Goal: Feedback & Contribution: Leave review/rating

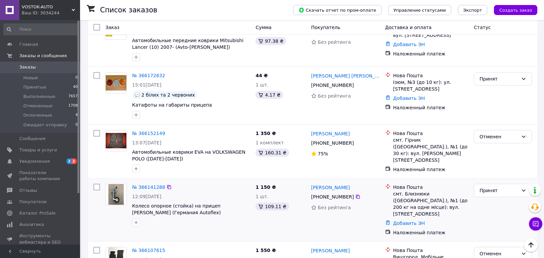
scroll to position [705, 0]
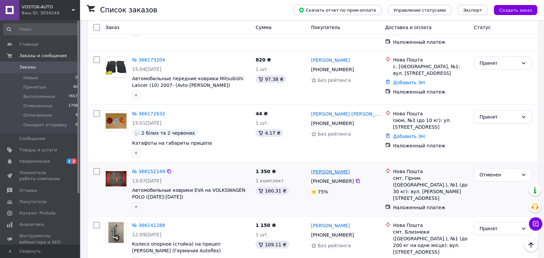
click at [336, 168] on link "[PERSON_NAME]" at bounding box center [330, 171] width 39 height 7
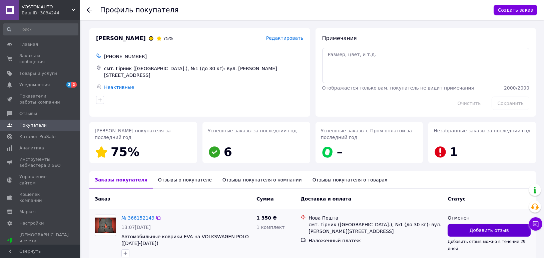
click at [461, 234] on button "Добавить отзыв" at bounding box center [489, 230] width 83 height 13
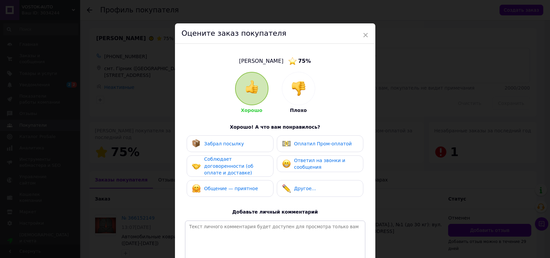
click at [300, 75] on div at bounding box center [298, 88] width 33 height 33
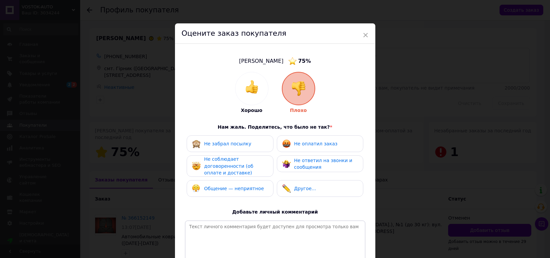
click at [301, 147] on div "Не оплатил заказ" at bounding box center [315, 143] width 43 height 7
click at [300, 167] on span "Не ответил на звонки и сообщения" at bounding box center [323, 164] width 58 height 12
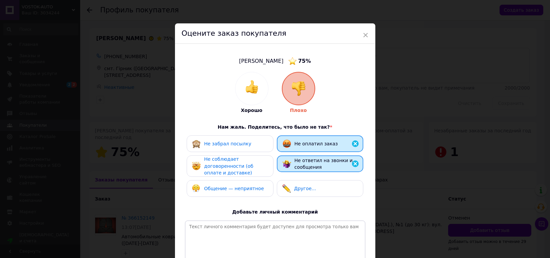
click at [236, 166] on span "Не соблюдает договоренности (об оплате и доставке)" at bounding box center [228, 165] width 49 height 19
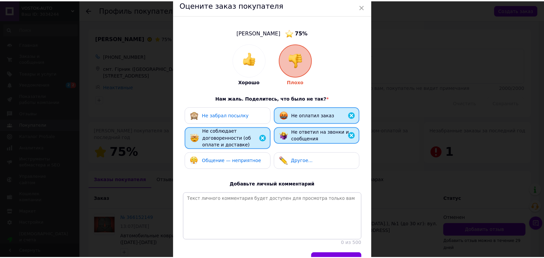
scroll to position [73, 0]
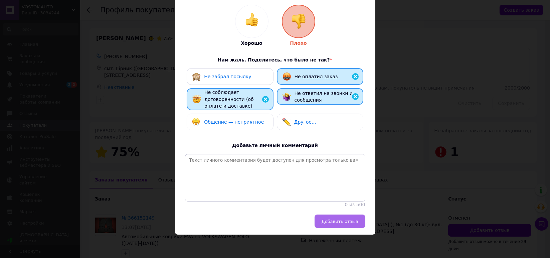
click at [338, 217] on button "Добавить отзыв" at bounding box center [339, 220] width 51 height 13
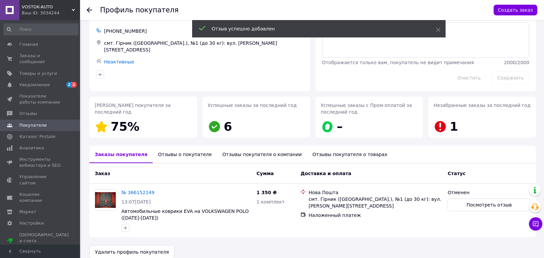
scroll to position [34, 0]
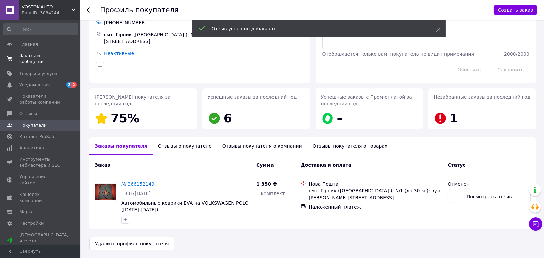
click at [34, 55] on span "Заказы и сообщения" at bounding box center [40, 59] width 42 height 12
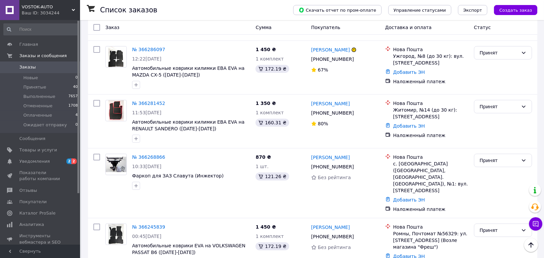
scroll to position [371, 0]
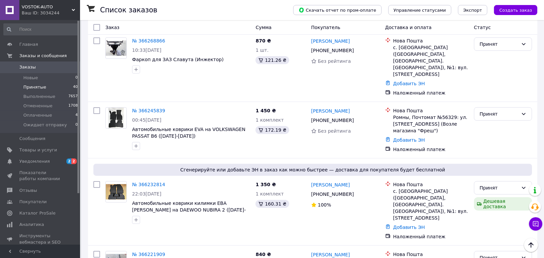
click at [35, 84] on span "Принятые" at bounding box center [34, 87] width 23 height 6
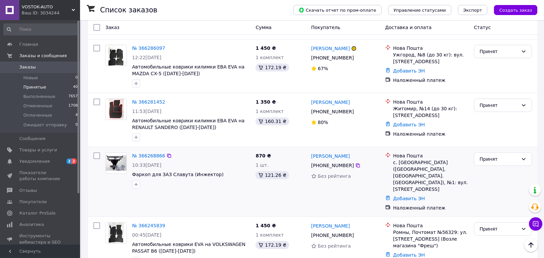
scroll to position [259, 0]
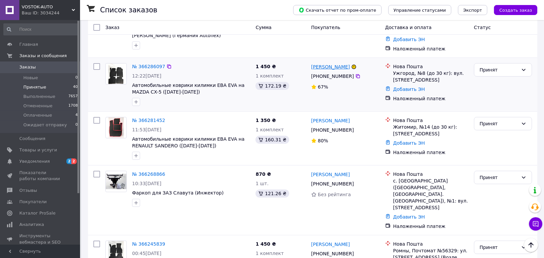
click at [318, 63] on link "[PERSON_NAME]" at bounding box center [330, 66] width 39 height 7
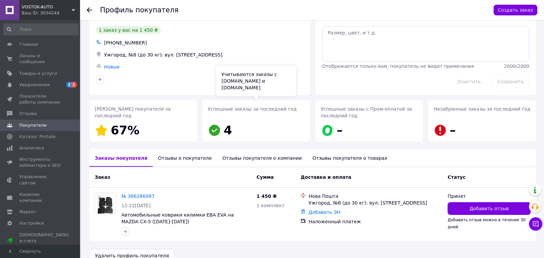
scroll to position [34, 0]
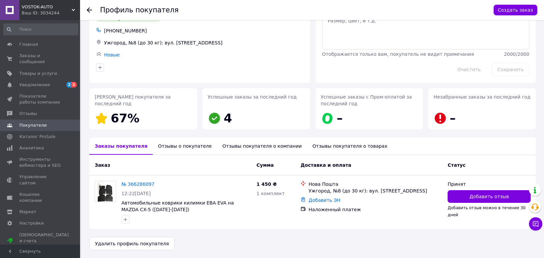
click at [166, 148] on div "Отзывы о покупателе" at bounding box center [185, 145] width 64 height 17
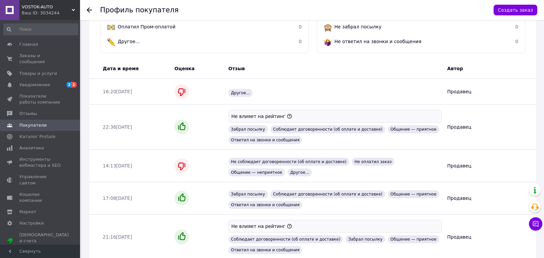
scroll to position [262, 0]
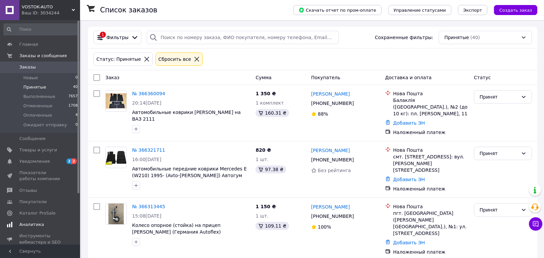
click at [42, 219] on link "Аналитика" at bounding box center [41, 224] width 82 height 11
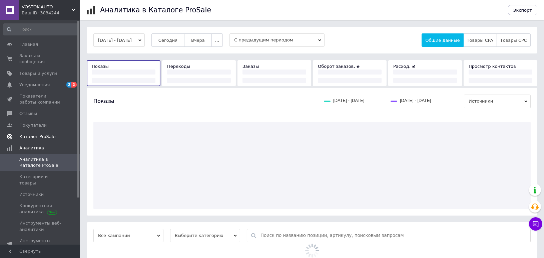
click at [46, 134] on span "Каталог ProSale" at bounding box center [37, 137] width 36 height 6
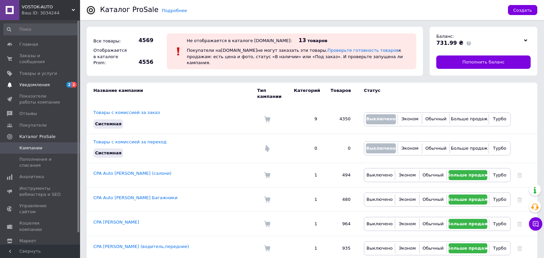
click at [53, 79] on link "Уведомления 2 2" at bounding box center [41, 84] width 82 height 11
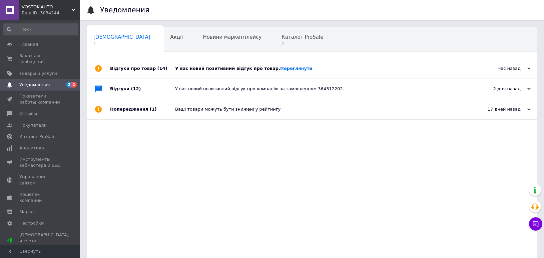
click at [197, 71] on div "У вас новий позитивний відгук про товар. [GEOGRAPHIC_DATA]" at bounding box center [319, 68] width 289 height 6
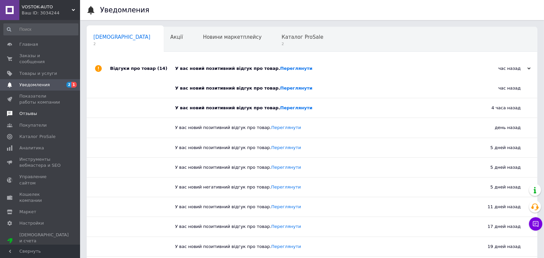
click at [21, 110] on span "Отзывы" at bounding box center [28, 113] width 18 height 6
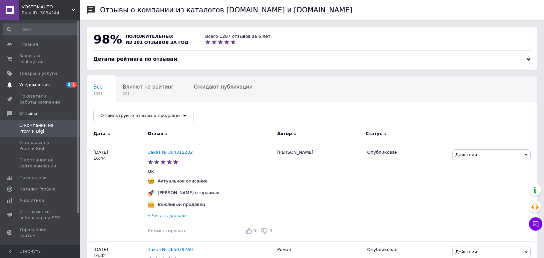
click at [54, 82] on span "Уведомления" at bounding box center [40, 85] width 42 height 6
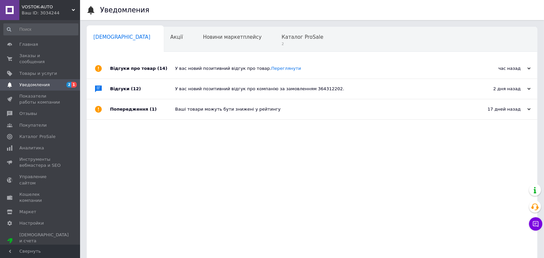
click at [186, 73] on div "У вас новий позитивний відгук про товар. [GEOGRAPHIC_DATA]" at bounding box center [319, 68] width 289 height 20
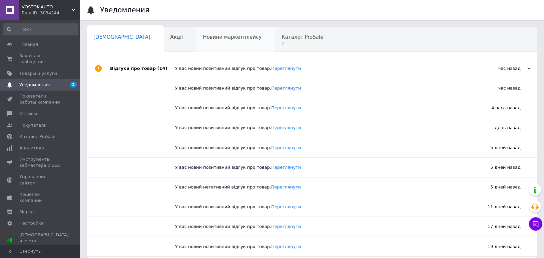
click at [196, 48] on div "Новини маркетплейсу 0" at bounding box center [235, 39] width 79 height 25
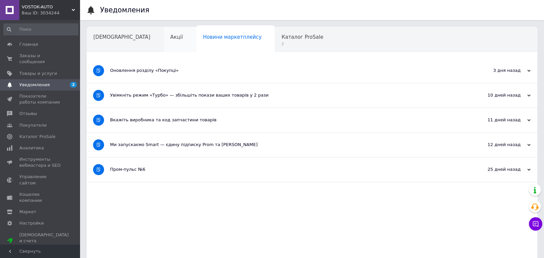
click at [171, 40] on span "Акції" at bounding box center [177, 37] width 13 height 6
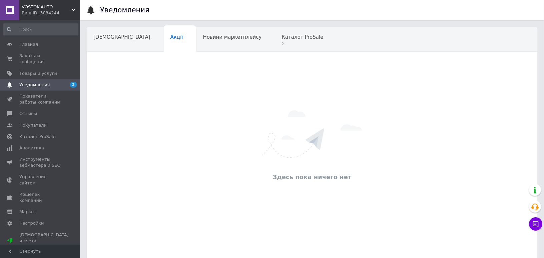
click at [125, 39] on div "[DEMOGRAPHIC_DATA]" at bounding box center [125, 39] width 77 height 25
click at [282, 46] on span "2" at bounding box center [303, 43] width 42 height 5
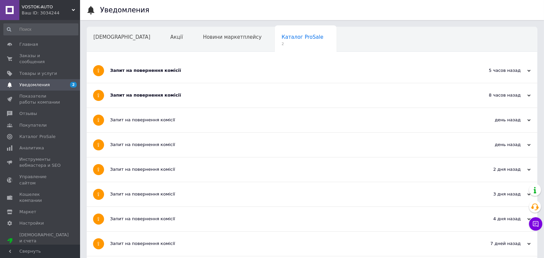
click at [197, 76] on div "Запит на повернення комісії" at bounding box center [287, 70] width 354 height 24
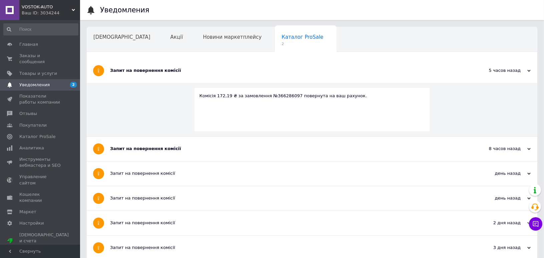
click at [197, 76] on div "Запит на повернення комісії" at bounding box center [287, 70] width 354 height 24
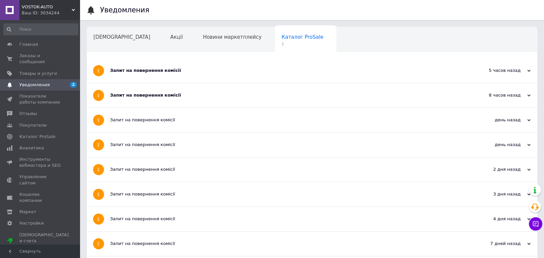
click at [196, 94] on div "Запит на повернення комісії" at bounding box center [287, 95] width 354 height 6
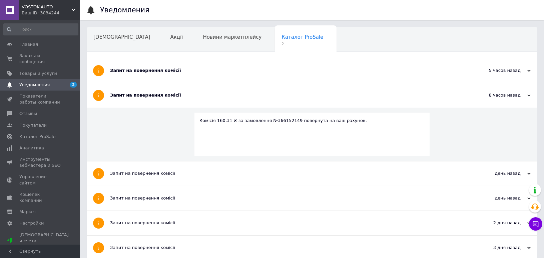
click at [187, 80] on div "Запит на повернення комісії" at bounding box center [287, 70] width 354 height 24
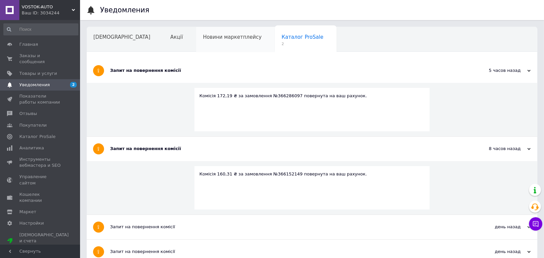
click at [206, 48] on div "Новини маркетплейсу" at bounding box center [235, 39] width 79 height 25
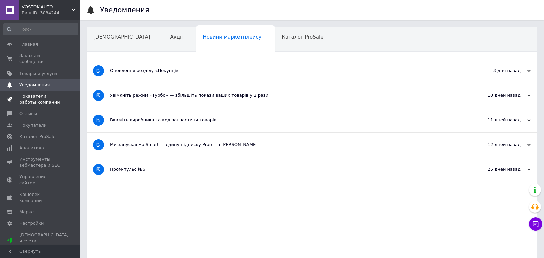
click at [41, 93] on span "Показатели работы компании" at bounding box center [40, 99] width 42 height 12
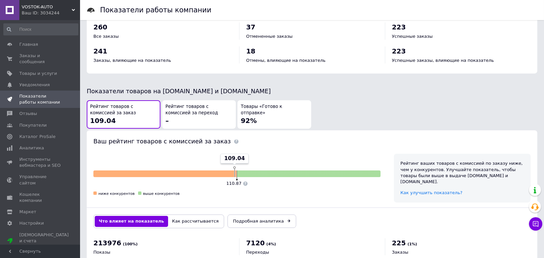
scroll to position [296, 0]
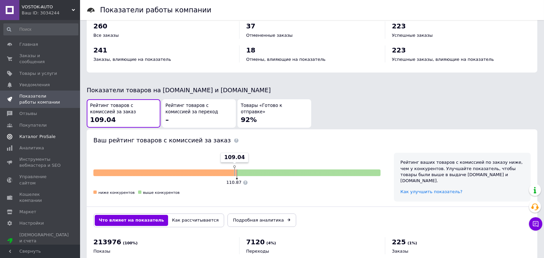
click at [47, 134] on span "Каталог ProSale" at bounding box center [37, 137] width 36 height 6
